Goal: Transaction & Acquisition: Purchase product/service

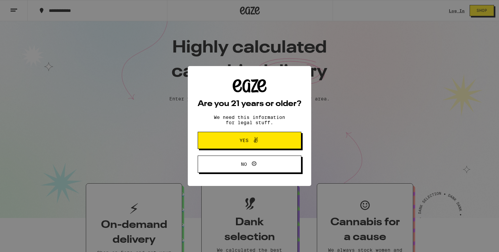
click at [449, 9] on div "Are you 21 years or older? We need this information for legal stuff. Yes No" at bounding box center [249, 126] width 499 height 252
click at [260, 143] on span "Yes" at bounding box center [249, 140] width 50 height 9
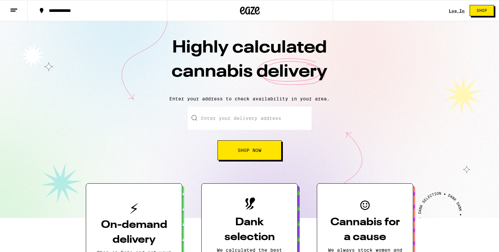
click at [457, 11] on link "Log In" at bounding box center [456, 11] width 16 height 4
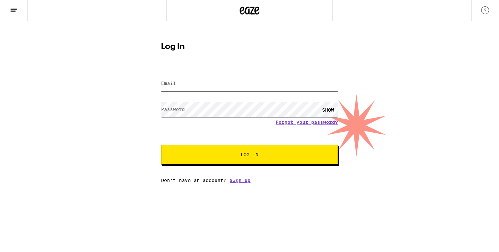
click at [222, 84] on input "Email" at bounding box center [249, 83] width 177 height 15
type input "[EMAIL_ADDRESS][DOMAIN_NAME]"
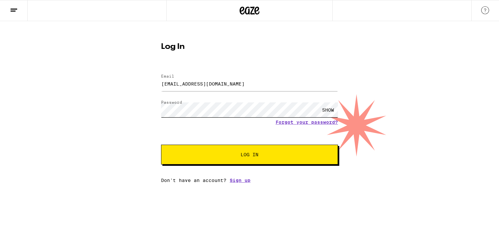
click at [161, 144] on button "Log In" at bounding box center [249, 154] width 177 height 20
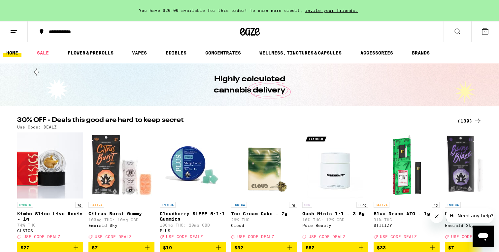
click at [247, 34] on icon at bounding box center [250, 32] width 20 height 12
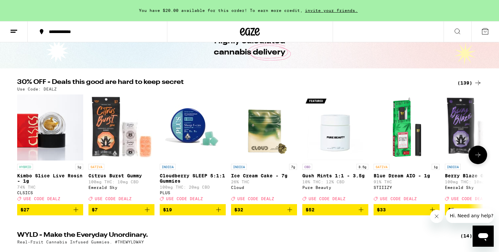
scroll to position [38, 0]
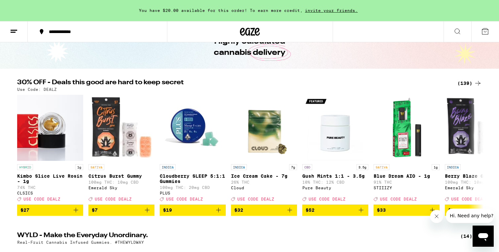
click at [66, 35] on button "**********" at bounding box center [97, 32] width 139 height 20
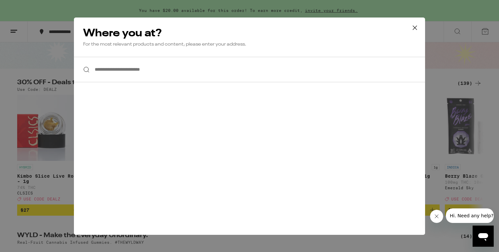
click at [128, 77] on input "**********" at bounding box center [249, 69] width 351 height 25
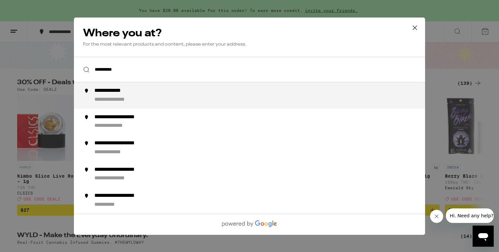
click at [112, 103] on div "**********" at bounding box center [119, 99] width 51 height 7
type input "**********"
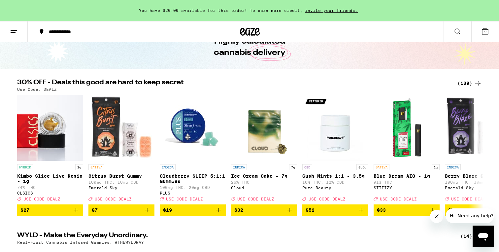
click at [80, 29] on div "**********" at bounding box center [101, 31] width 111 height 5
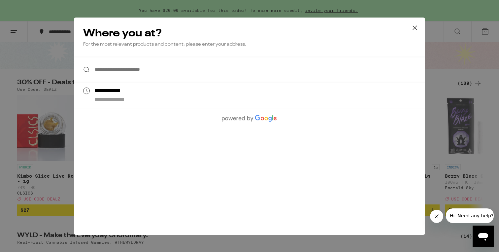
click at [410, 32] on icon at bounding box center [415, 28] width 10 height 10
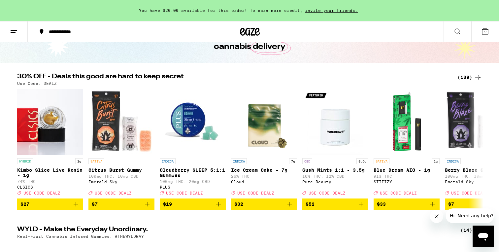
scroll to position [0, 0]
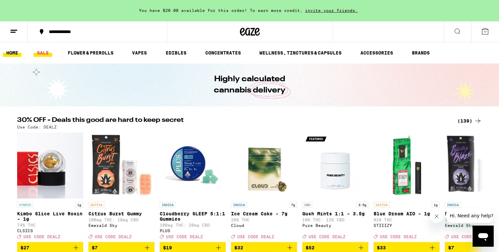
click at [46, 54] on link "SALE" at bounding box center [43, 53] width 18 height 8
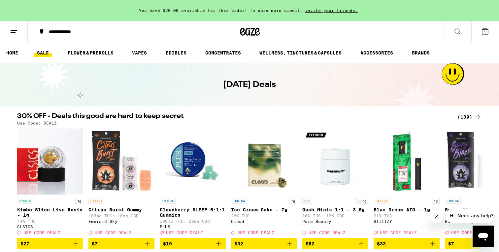
click at [462, 116] on div "(139)" at bounding box center [469, 117] width 24 height 8
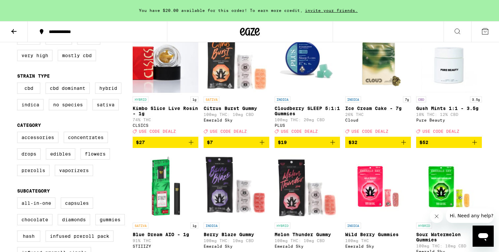
scroll to position [87, 0]
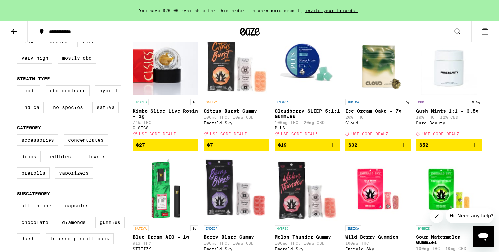
click at [32, 96] on label "CBD" at bounding box center [28, 90] width 23 height 11
click at [19, 86] on input "CBD" at bounding box center [18, 86] width 0 height 0
checkbox input "true"
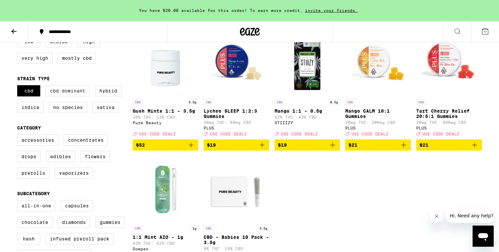
click at [62, 96] on label "CBD Dominant" at bounding box center [68, 90] width 44 height 11
click at [19, 86] on input "CBD Dominant" at bounding box center [18, 86] width 0 height 0
checkbox input "true"
click at [295, 149] on span "$19" at bounding box center [307, 145] width 59 height 8
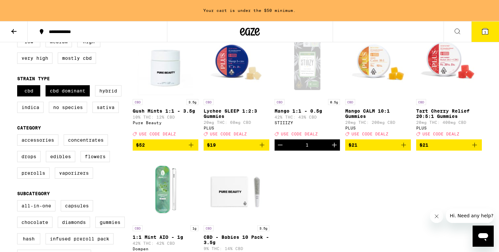
click at [330, 215] on div "CBD 3.5g Gush Mints 1:1 - 3.5g 10% THC: 12% CBD Pure Beauty Deal Created with S…" at bounding box center [307, 153] width 349 height 247
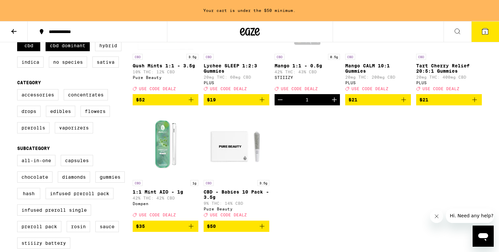
scroll to position [135, 0]
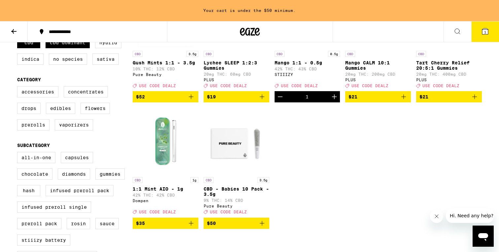
click at [172, 227] on span "$35" at bounding box center [165, 223] width 59 height 8
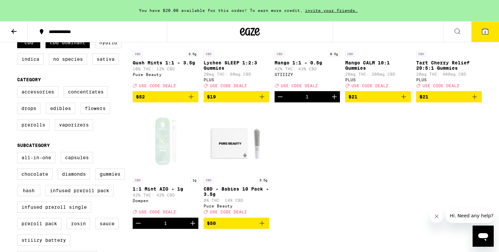
click at [492, 38] on button "2" at bounding box center [485, 31] width 28 height 20
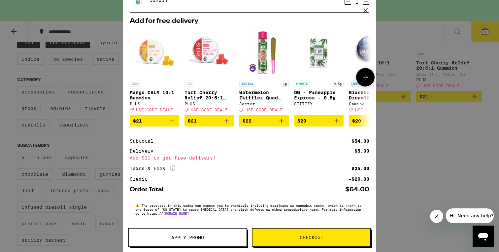
scroll to position [85, 0]
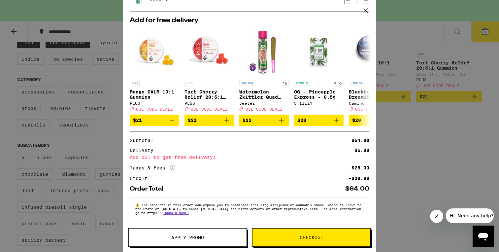
click at [220, 240] on button "Apply Promo" at bounding box center [187, 237] width 118 height 18
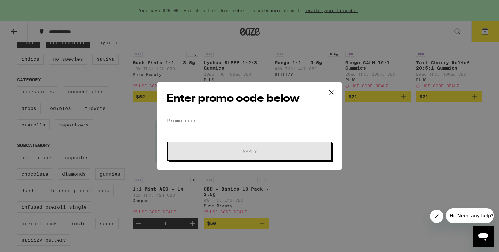
click at [202, 118] on input "Promo Code" at bounding box center [250, 120] width 166 height 10
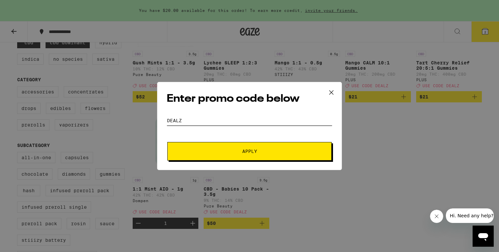
type input "DEALZ"
click at [241, 154] on button "Apply" at bounding box center [249, 151] width 164 height 18
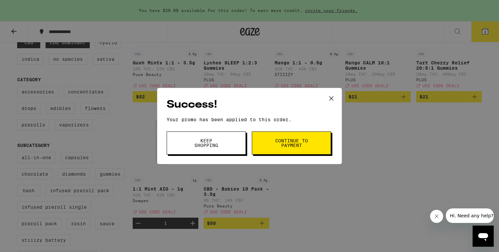
click at [271, 149] on button "Continue to payment" at bounding box center [291, 142] width 79 height 23
click at [283, 144] on span "Continue to payment" at bounding box center [291, 142] width 34 height 9
click at [329, 100] on icon at bounding box center [331, 98] width 10 height 10
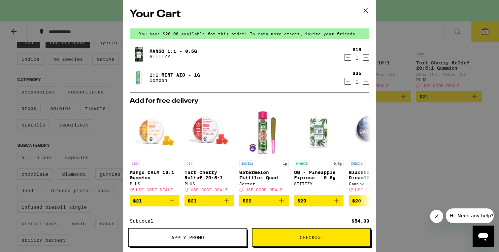
click at [368, 11] on icon at bounding box center [365, 11] width 10 height 10
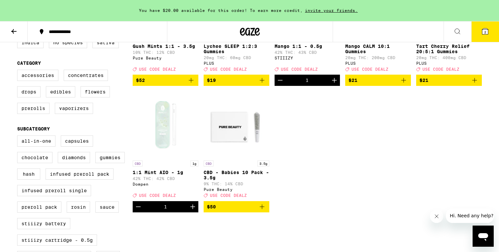
scroll to position [139, 0]
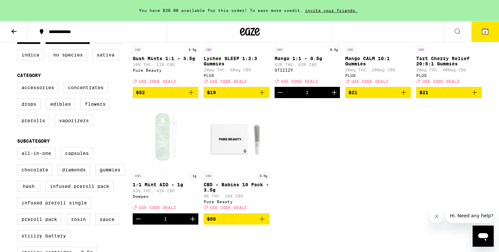
click at [137, 223] on icon "Decrement" at bounding box center [138, 219] width 8 height 8
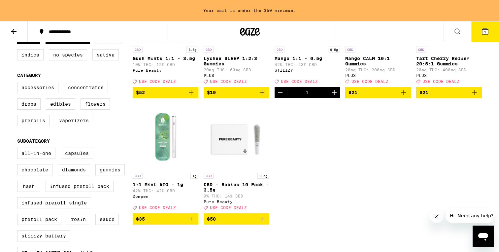
click at [191, 96] on icon "Add to bag" at bounding box center [191, 92] width 8 height 8
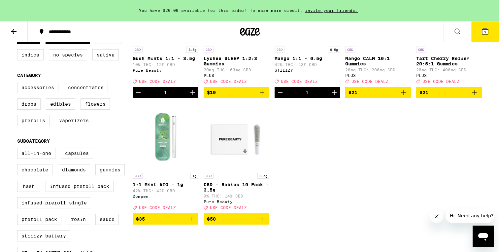
click at [340, 171] on div "CBD 3.5g Gush Mints 1:1 - 3.5g 10% THC: 12% CBD Pure Beauty Deal Created with S…" at bounding box center [307, 100] width 349 height 247
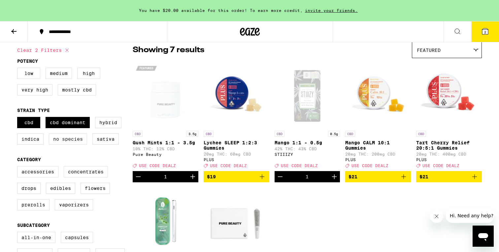
scroll to position [55, 0]
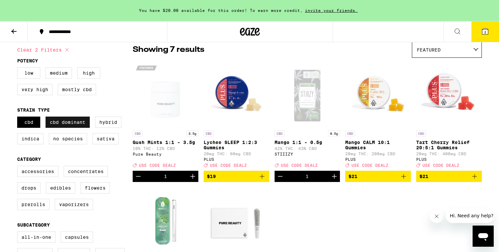
click at [64, 127] on label "CBD Dominant" at bounding box center [68, 121] width 44 height 11
click at [19, 118] on input "CBD Dominant" at bounding box center [18, 117] width 0 height 0
checkbox input "false"
click at [22, 128] on label "CBD" at bounding box center [28, 121] width 23 height 11
click at [19, 118] on input "CBD" at bounding box center [18, 117] width 0 height 0
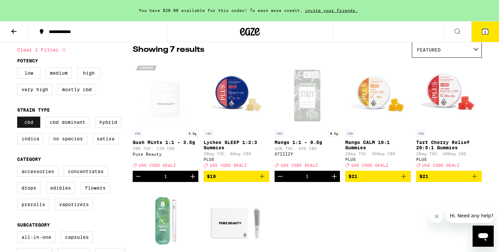
checkbox input "false"
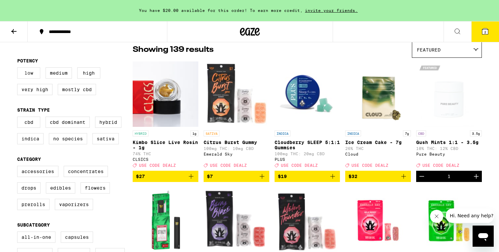
click at [22, 77] on label "Low" at bounding box center [28, 72] width 23 height 11
click at [19, 69] on input "Low" at bounding box center [18, 68] width 0 height 0
checkbox input "true"
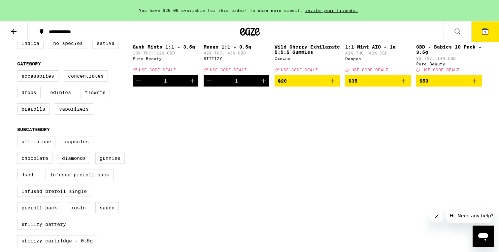
scroll to position [150, 0]
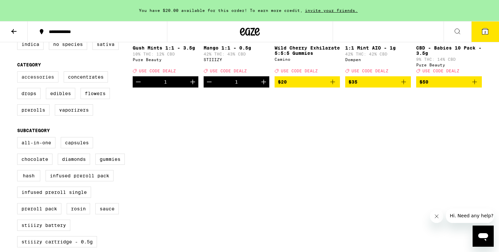
click at [35, 82] on label "Accessories" at bounding box center [37, 76] width 41 height 11
click at [19, 73] on input "Accessories" at bounding box center [18, 72] width 0 height 0
checkbox input "true"
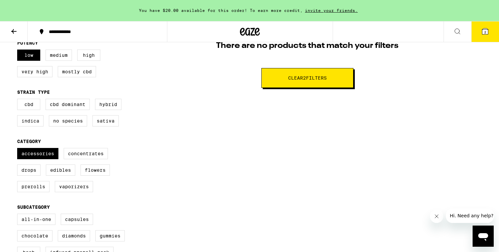
scroll to position [76, 0]
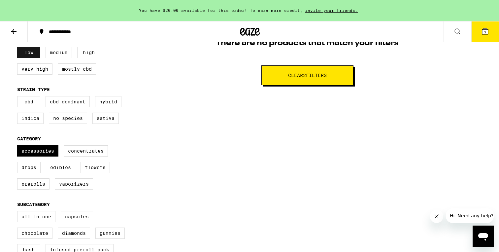
click at [26, 50] on label "Low" at bounding box center [28, 52] width 23 height 11
click at [19, 48] on input "Low" at bounding box center [18, 48] width 0 height 0
checkbox input "false"
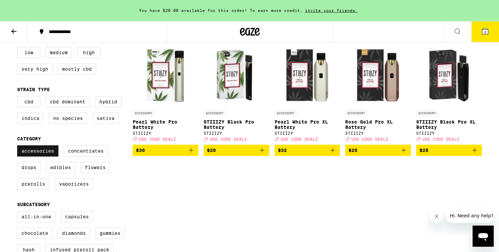
click at [38, 156] on label "Accessories" at bounding box center [37, 150] width 41 height 11
click at [19, 146] on input "Accessories" at bounding box center [18, 146] width 0 height 0
checkbox input "false"
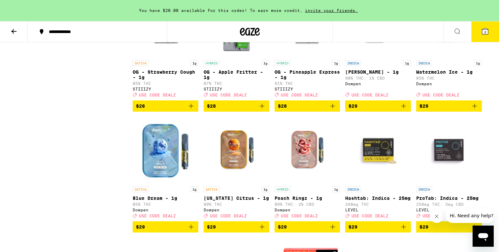
scroll to position [1891, 0]
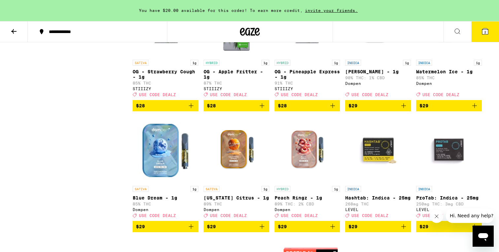
click at [477, 32] on button "2" at bounding box center [485, 31] width 28 height 20
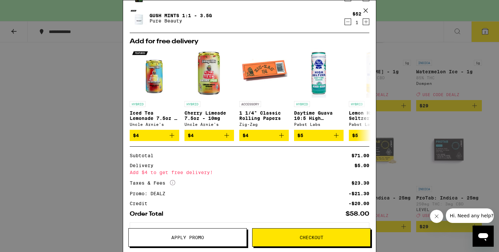
scroll to position [62, 0]
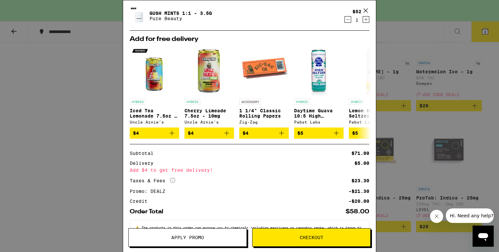
click at [367, 11] on icon at bounding box center [365, 11] width 10 height 10
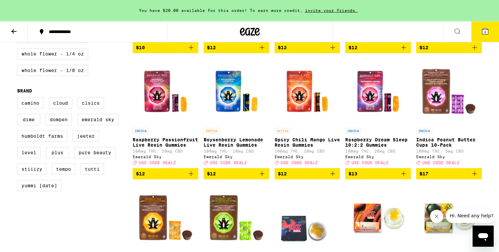
scroll to position [438, 0]
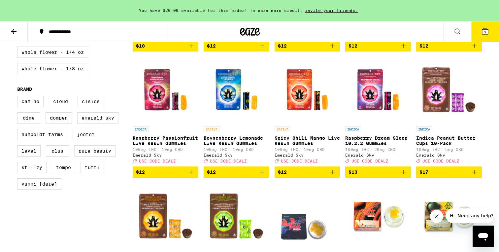
click at [91, 181] on div "Camino Cloud CLSICS DIME Dompen Emerald Sky Humboldt Farms [PERSON_NAME] LEVEL …" at bounding box center [74, 145] width 115 height 99
click at [93, 156] on label "Pure Beauty" at bounding box center [94, 150] width 41 height 11
click at [19, 97] on input "Pure Beauty" at bounding box center [18, 97] width 0 height 0
checkbox input "true"
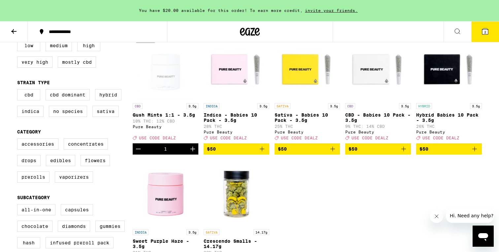
scroll to position [84, 0]
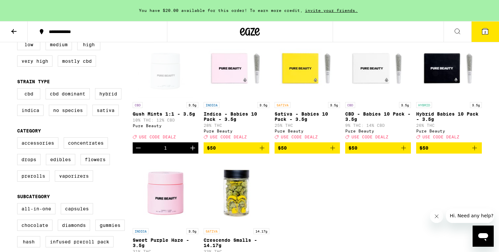
click at [140, 152] on icon "Decrement" at bounding box center [138, 148] width 8 height 8
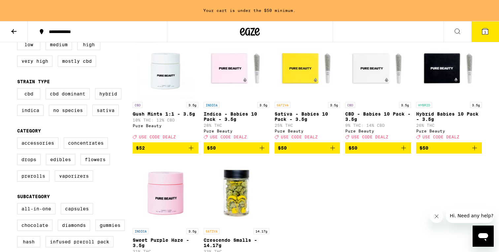
click at [408, 153] on button "$50" at bounding box center [378, 147] width 66 height 11
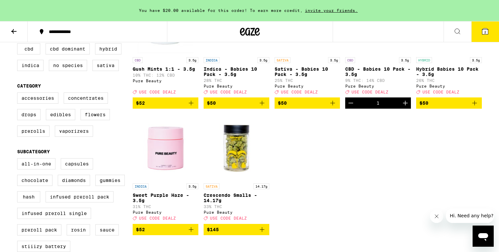
scroll to position [132, 0]
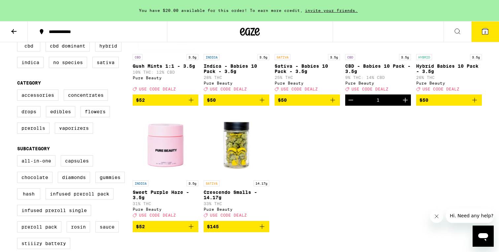
click at [485, 31] on span "2" at bounding box center [485, 32] width 2 height 4
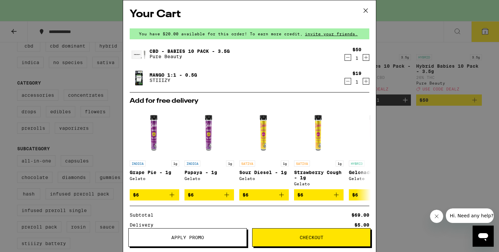
click at [343, 57] on div "CBD - Babies 10 Pack - 3.5g Pure Beauty" at bounding box center [237, 54] width 214 height 18
click at [347, 59] on icon "Decrement" at bounding box center [348, 57] width 6 height 8
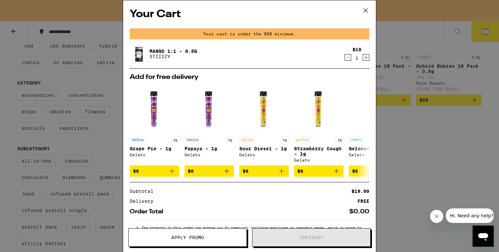
click at [366, 11] on icon at bounding box center [365, 11] width 10 height 10
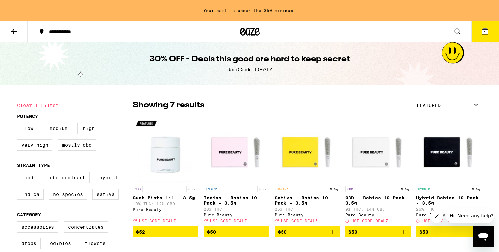
click at [18, 35] on button at bounding box center [14, 31] width 28 height 21
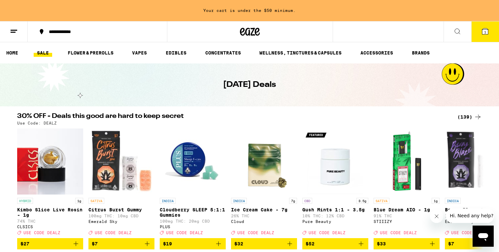
click at [47, 54] on link "SALE" at bounding box center [43, 53] width 18 height 8
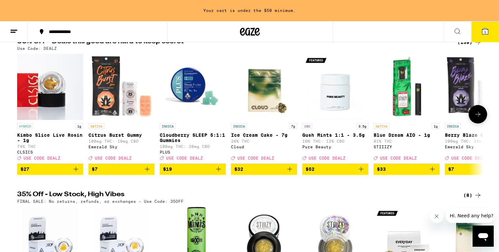
scroll to position [53, 0]
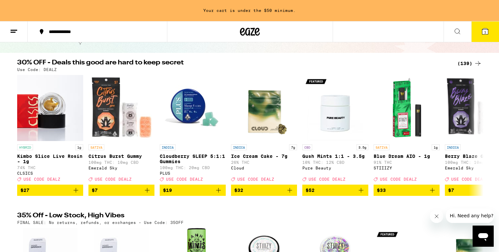
click at [466, 65] on div "(139)" at bounding box center [469, 63] width 24 height 8
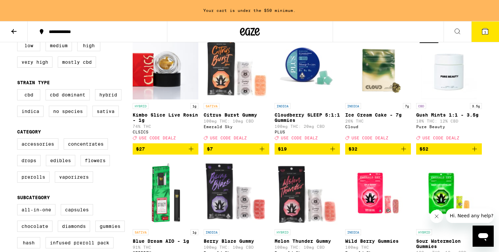
scroll to position [82, 0]
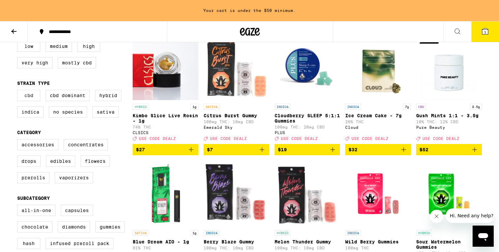
click at [30, 101] on label "CBD" at bounding box center [28, 95] width 23 height 11
click at [19, 91] on input "CBD" at bounding box center [18, 91] width 0 height 0
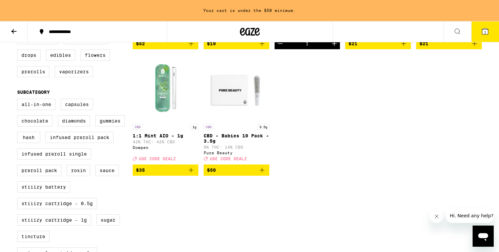
scroll to position [199, 0]
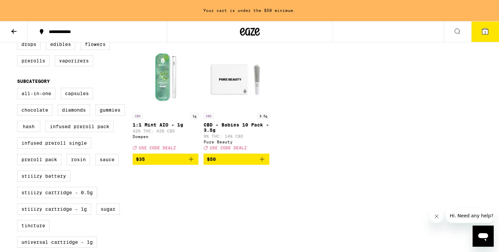
click at [192, 163] on icon "Add to bag" at bounding box center [191, 159] width 8 height 8
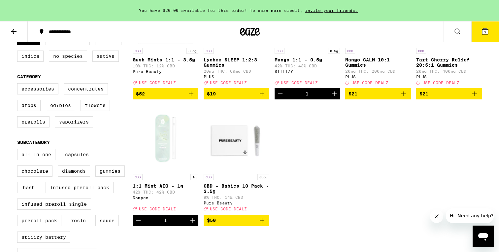
scroll to position [134, 0]
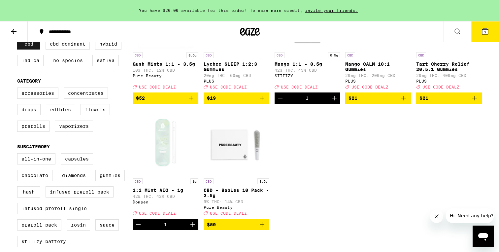
click at [31, 49] on label "CBD" at bounding box center [28, 43] width 23 height 11
click at [19, 40] on input "CBD" at bounding box center [18, 39] width 0 height 0
checkbox input "false"
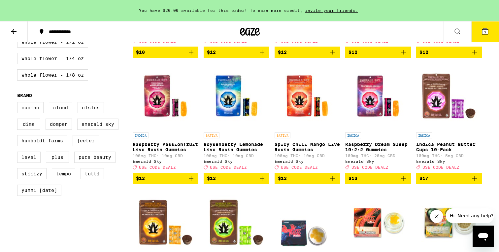
scroll to position [432, 0]
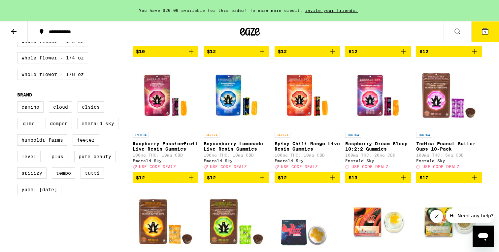
click at [64, 129] on label "Dompen" at bounding box center [59, 123] width 26 height 11
click at [19, 103] on input "Dompen" at bounding box center [18, 102] width 0 height 0
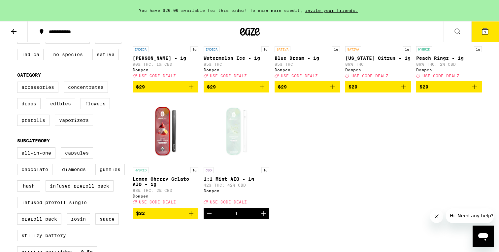
scroll to position [140, 0]
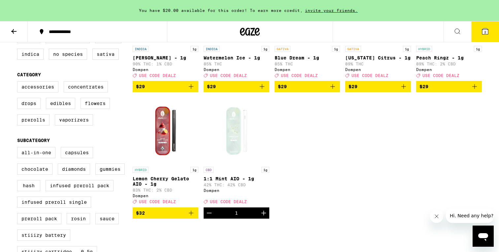
click at [328, 190] on div "INDICA 1g [PERSON_NAME] - 1g 90% THC: 1% CBD Dompen Deal Created with Sketch. U…" at bounding box center [307, 98] width 349 height 242
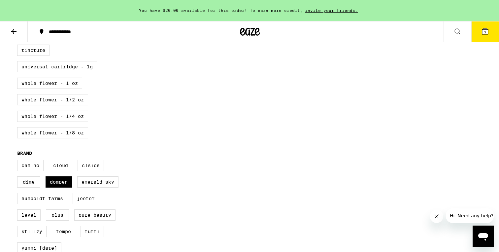
scroll to position [383, 0]
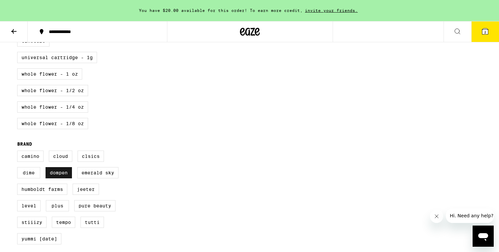
click at [64, 178] on label "Dompen" at bounding box center [59, 172] width 26 height 11
click at [19, 152] on input "Dompen" at bounding box center [18, 151] width 0 height 0
checkbox input "false"
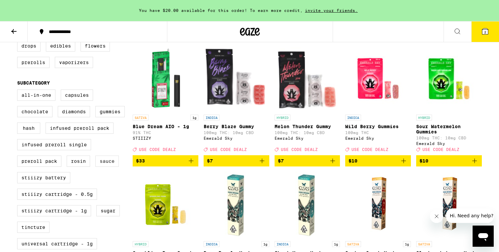
scroll to position [190, 0]
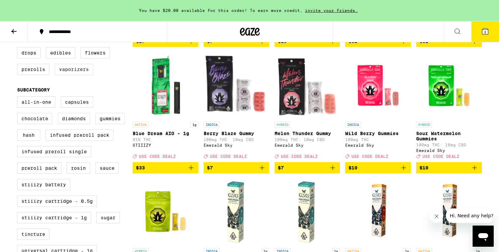
click at [75, 75] on label "Vaporizers" at bounding box center [74, 69] width 38 height 11
click at [19, 32] on input "Vaporizers" at bounding box center [18, 32] width 0 height 0
checkbox input "true"
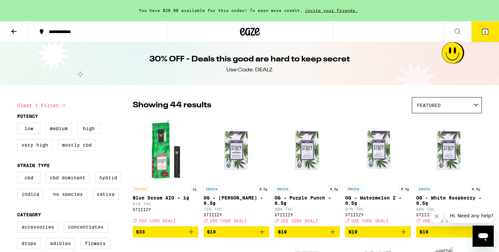
click at [15, 29] on icon at bounding box center [14, 31] width 8 height 8
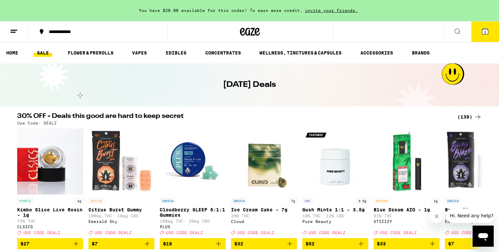
click at [453, 32] on button at bounding box center [457, 31] width 28 height 21
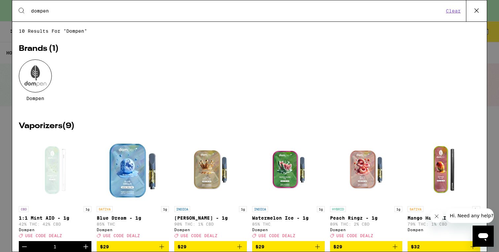
type input "dompen"
click at [21, 67] on div "Dompen" at bounding box center [35, 80] width 33 height 42
click at [34, 73] on div at bounding box center [35, 75] width 33 height 33
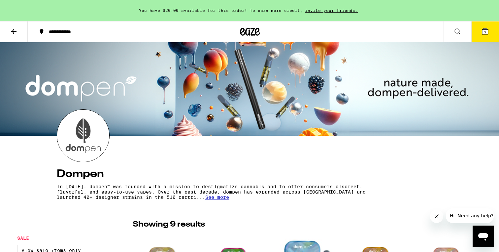
click at [451, 36] on button at bounding box center [457, 31] width 28 height 21
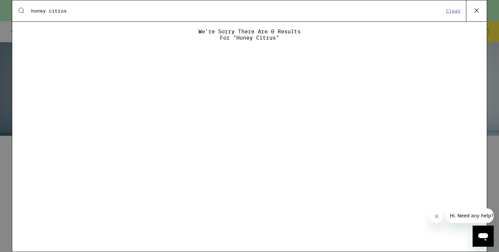
type input "honey citrus"
click at [472, 12] on icon at bounding box center [476, 11] width 10 height 10
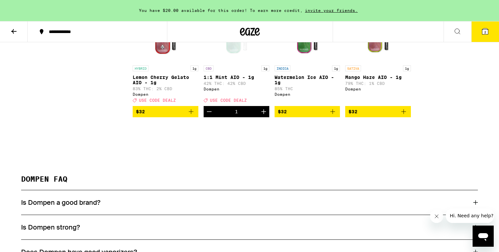
scroll to position [390, 0]
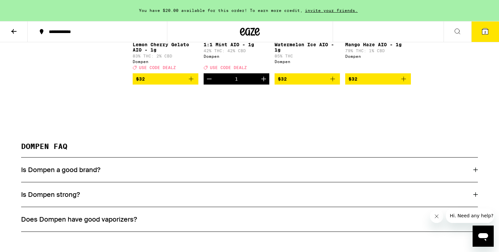
click at [226, 47] on p "1:1 Mint AIO - 1g" at bounding box center [236, 44] width 66 height 5
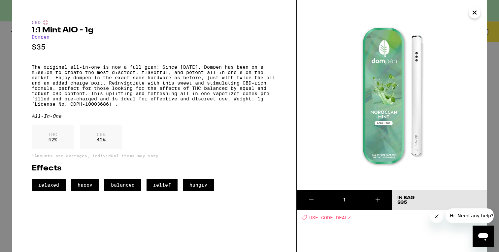
click at [475, 17] on icon "Close" at bounding box center [474, 13] width 8 height 10
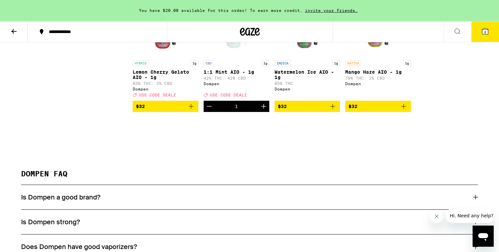
click at [476, 31] on button "2" at bounding box center [485, 31] width 28 height 20
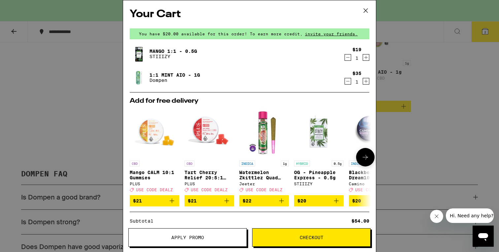
scroll to position [95, 0]
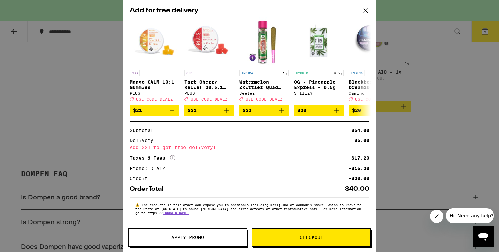
click at [293, 243] on button "Checkout" at bounding box center [311, 237] width 118 height 18
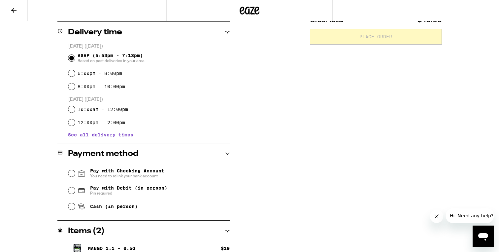
scroll to position [200, 0]
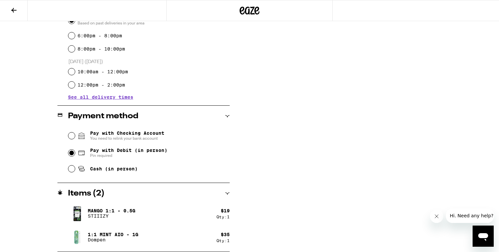
click at [73, 154] on input "Pay with Debit (in person) Pin required" at bounding box center [71, 152] width 7 height 7
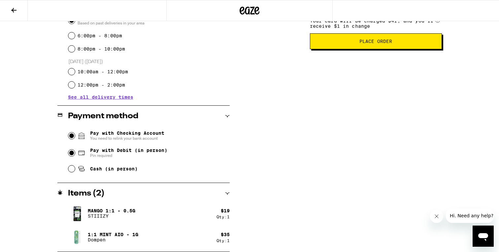
click at [71, 136] on input "Pay with Checking Account You need to relink your bank account" at bounding box center [71, 135] width 7 height 7
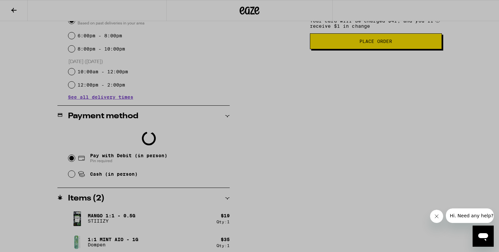
scroll to position [205, 0]
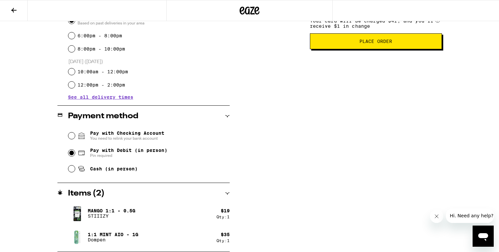
radio input "false"
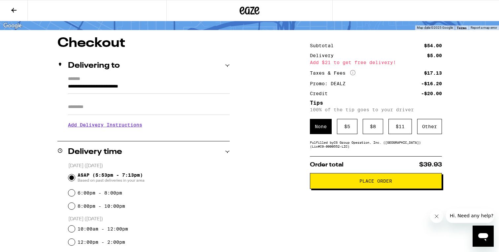
scroll to position [44, 0]
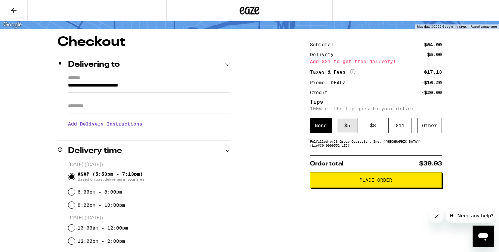
click at [339, 132] on div "$ 5" at bounding box center [347, 125] width 20 height 15
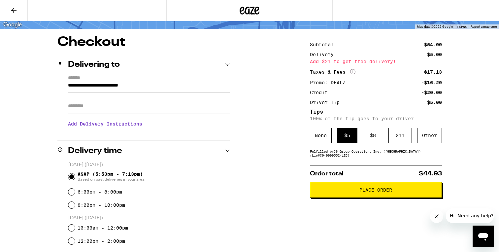
click at [368, 192] on span "Place Order" at bounding box center [375, 189] width 33 height 5
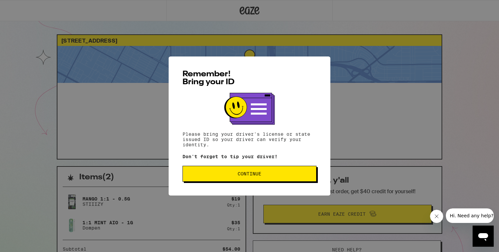
click at [254, 176] on span "Continue" at bounding box center [249, 173] width 24 height 5
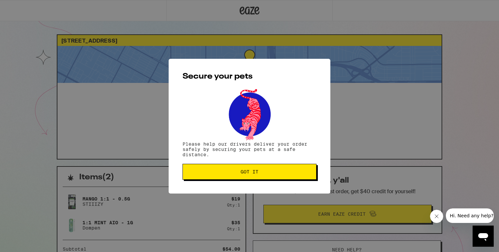
click at [241, 171] on span "Got it" at bounding box center [249, 171] width 18 height 5
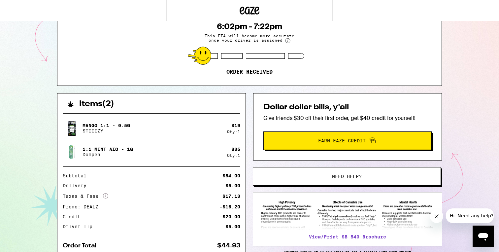
scroll to position [109, 0]
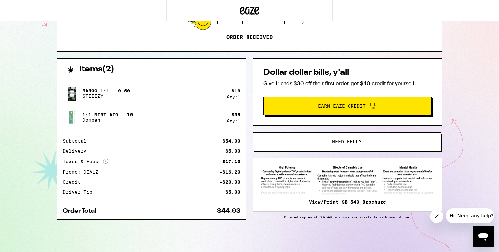
click at [344, 203] on link "View/Print SB 540 Brochure" at bounding box center [347, 201] width 77 height 5
